Goal: Navigation & Orientation: Find specific page/section

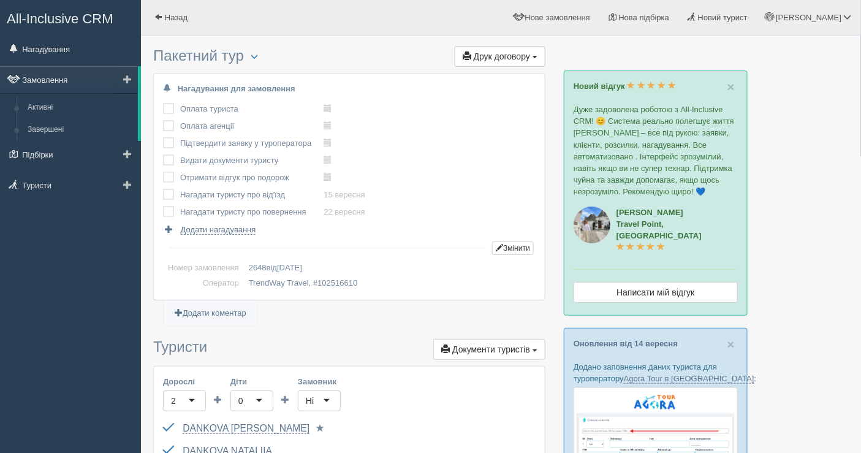
click at [53, 71] on link "Замовлення" at bounding box center [69, 79] width 138 height 27
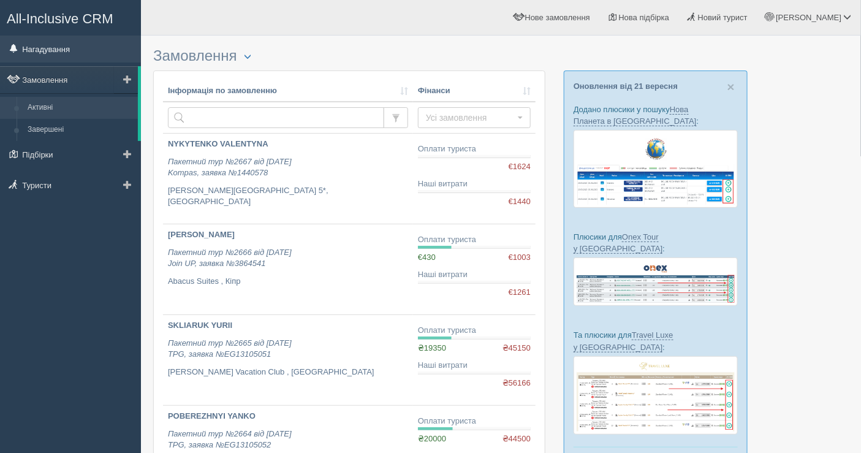
click at [56, 54] on link "Нагадування" at bounding box center [70, 49] width 141 height 27
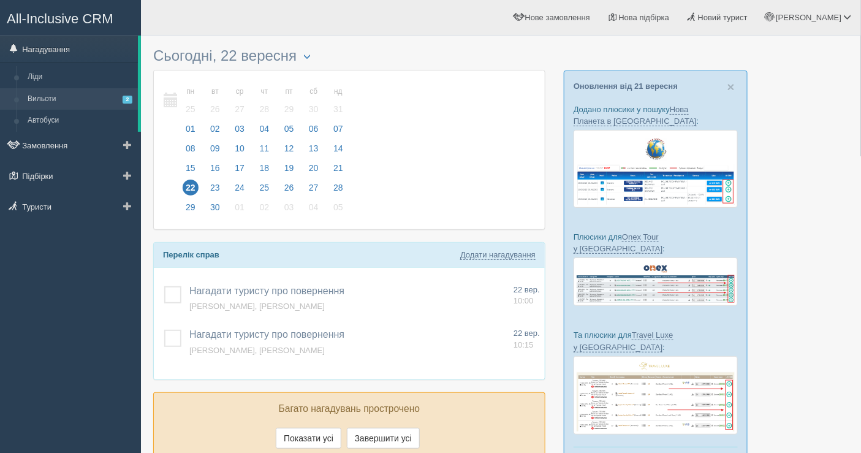
click at [88, 88] on link "Вильоти 2" at bounding box center [80, 99] width 116 height 22
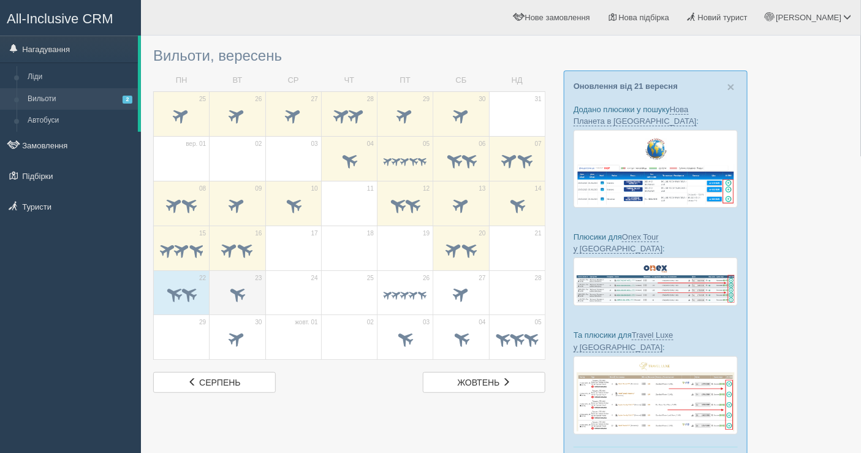
click at [251, 287] on span at bounding box center [237, 295] width 43 height 21
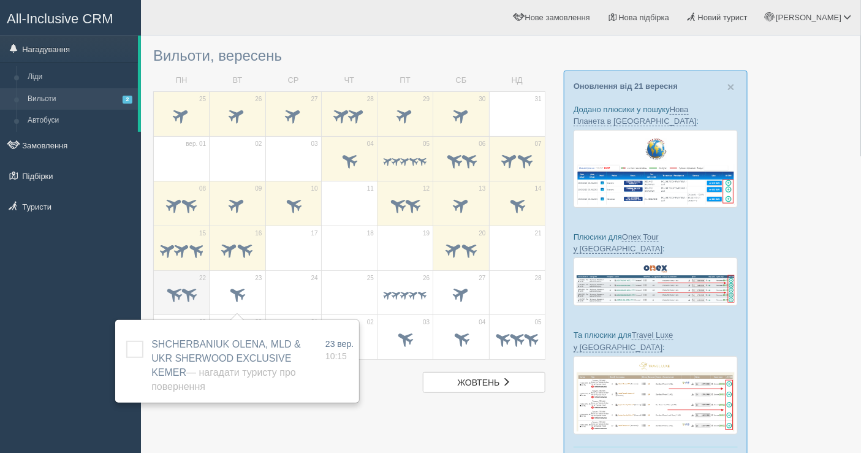
click at [173, 283] on div at bounding box center [181, 296] width 43 height 26
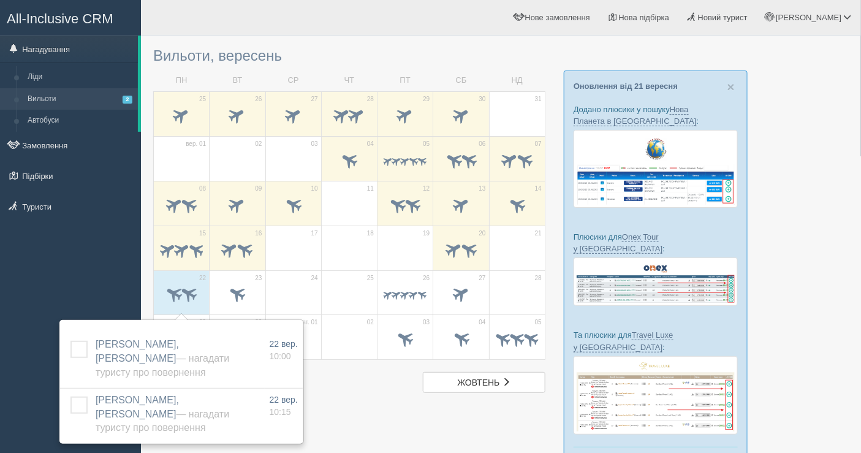
drag, startPoint x: 0, startPoint y: 311, endPoint x: 70, endPoint y: 231, distance: 106.4
click at [0, 311] on div "All-Inclusive CRM Нагадування Ліди Вильоти 2 Автобуси" at bounding box center [70, 226] width 141 height 453
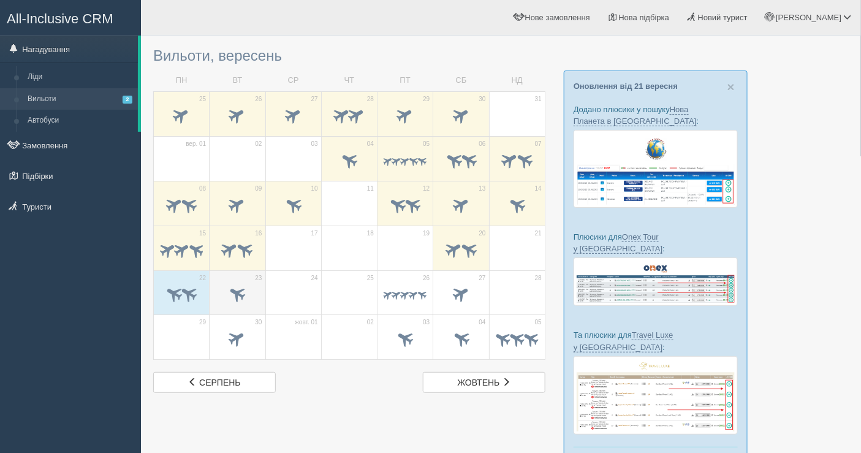
click at [237, 307] on td "23" at bounding box center [238, 292] width 56 height 45
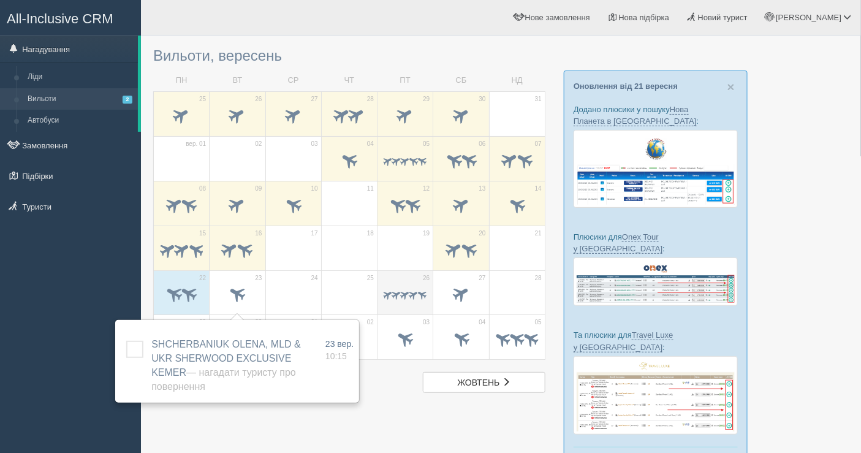
click at [417, 294] on span at bounding box center [423, 295] width 12 height 12
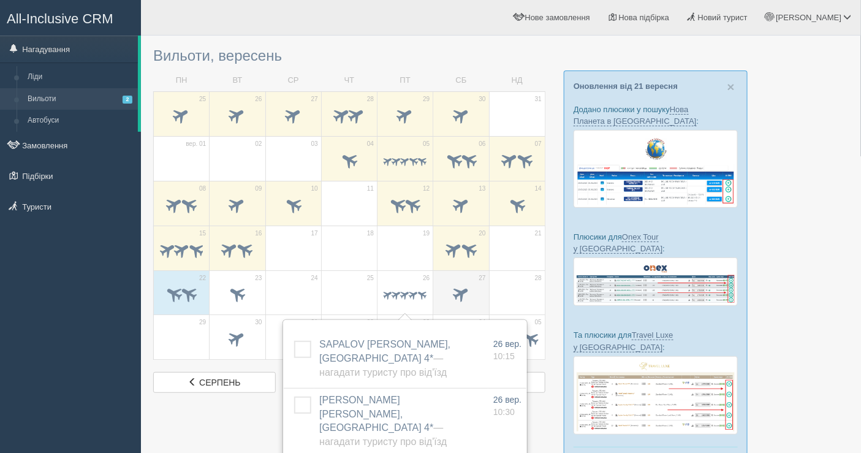
click at [463, 309] on td "27" at bounding box center [461, 292] width 56 height 45
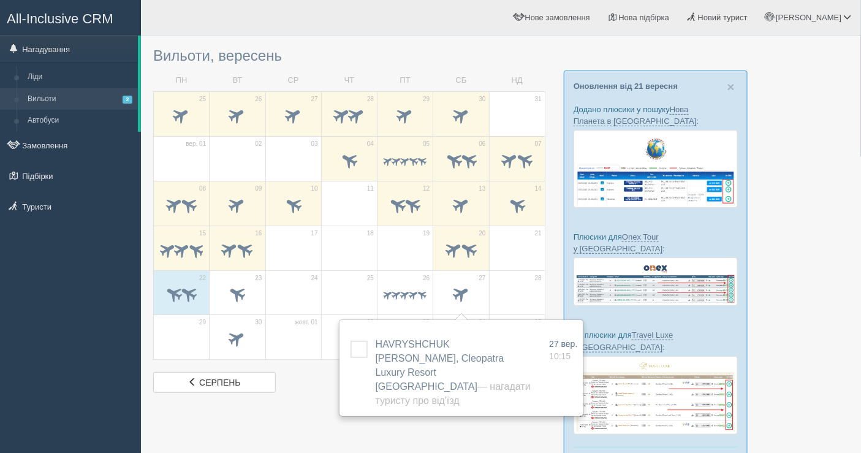
click at [31, 296] on div "All-Inclusive CRM Нагадування Ліди Вильоти 2 Автобуси" at bounding box center [70, 226] width 141 height 453
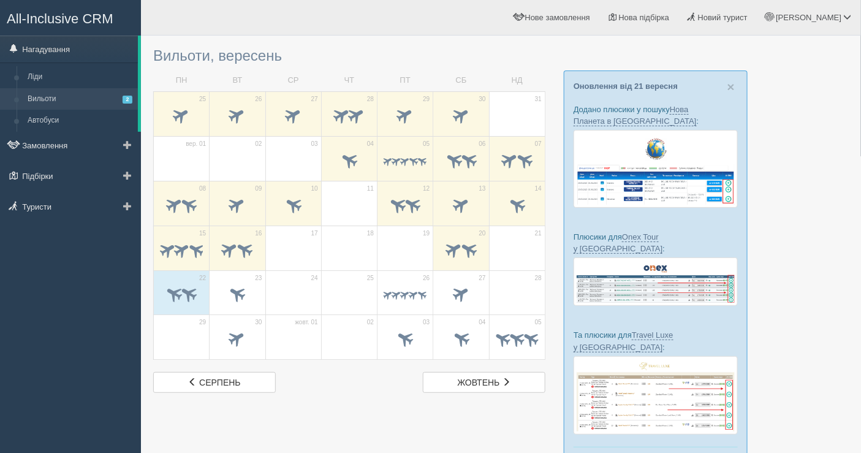
click at [115, 94] on link "Вильоти 2" at bounding box center [80, 99] width 116 height 22
